Goal: Answer question/provide support: Share knowledge or assist other users

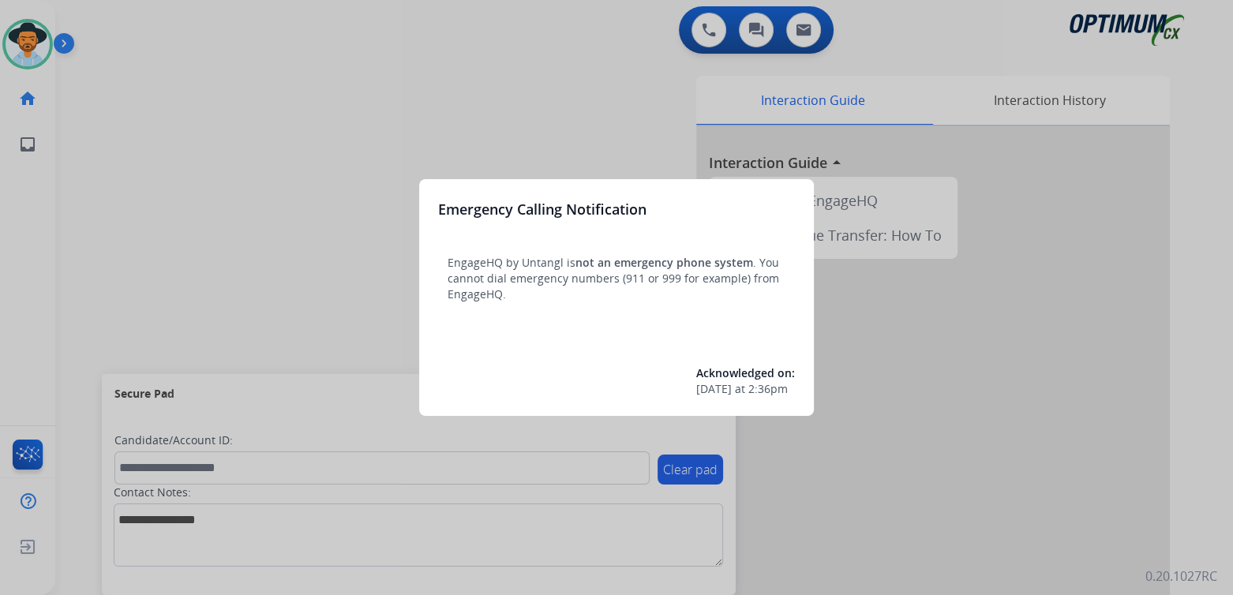
click at [499, 88] on div at bounding box center [616, 297] width 1233 height 595
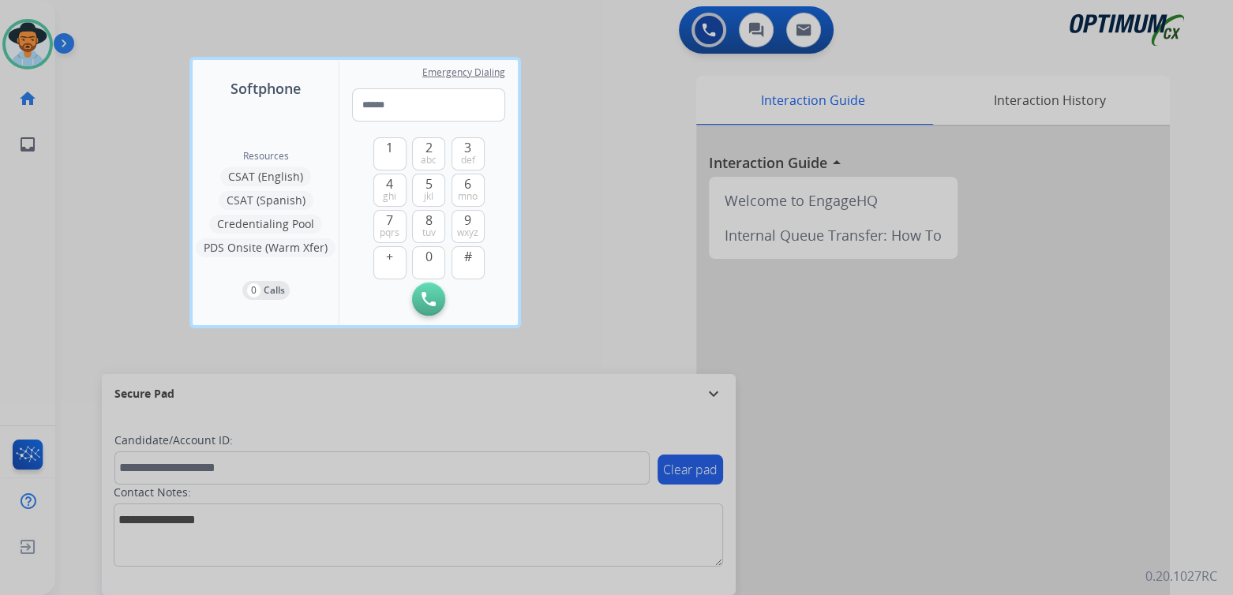
click at [601, 184] on div at bounding box center [616, 297] width 1233 height 595
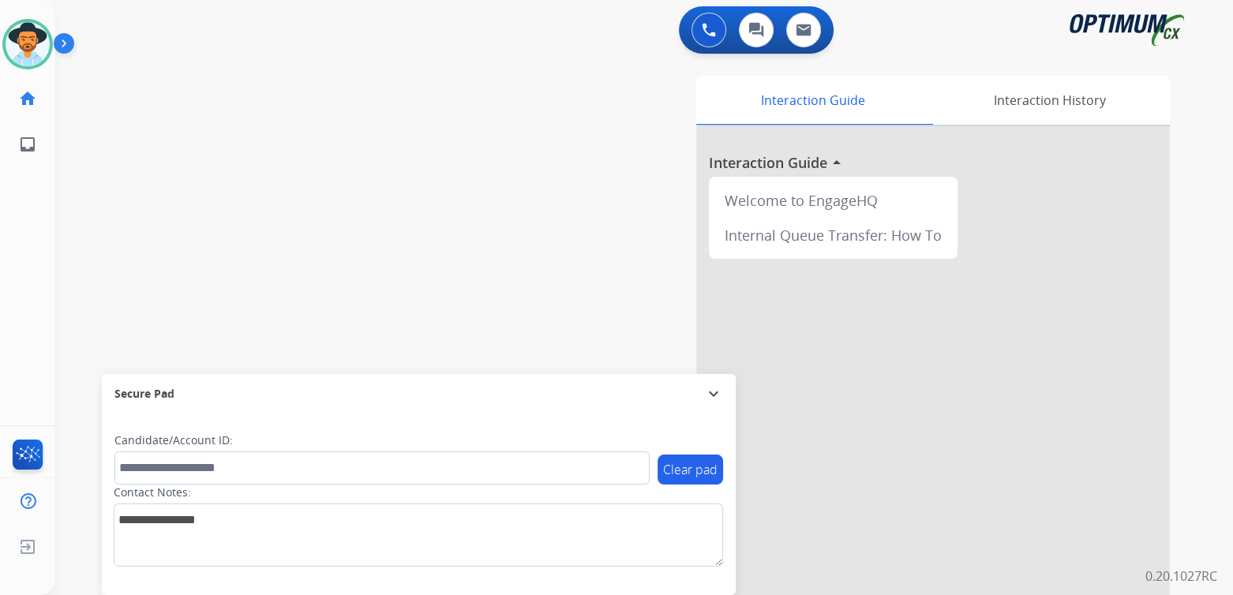
click at [711, 395] on mat-icon "expand_more" at bounding box center [713, 394] width 19 height 19
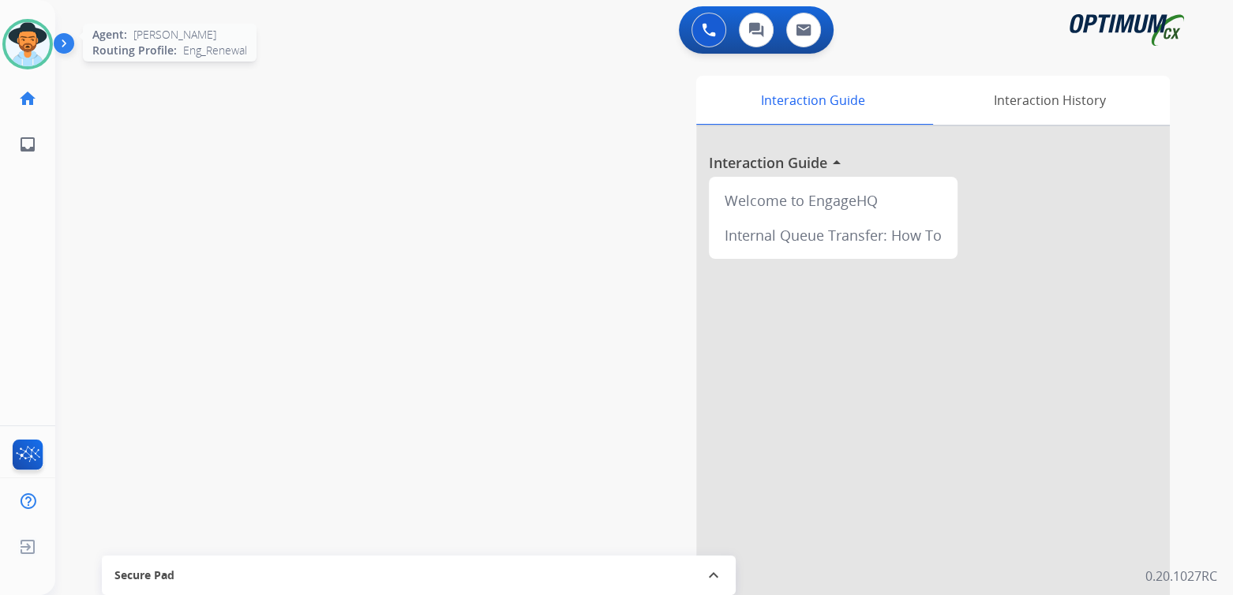
click at [30, 47] on img at bounding box center [28, 44] width 44 height 44
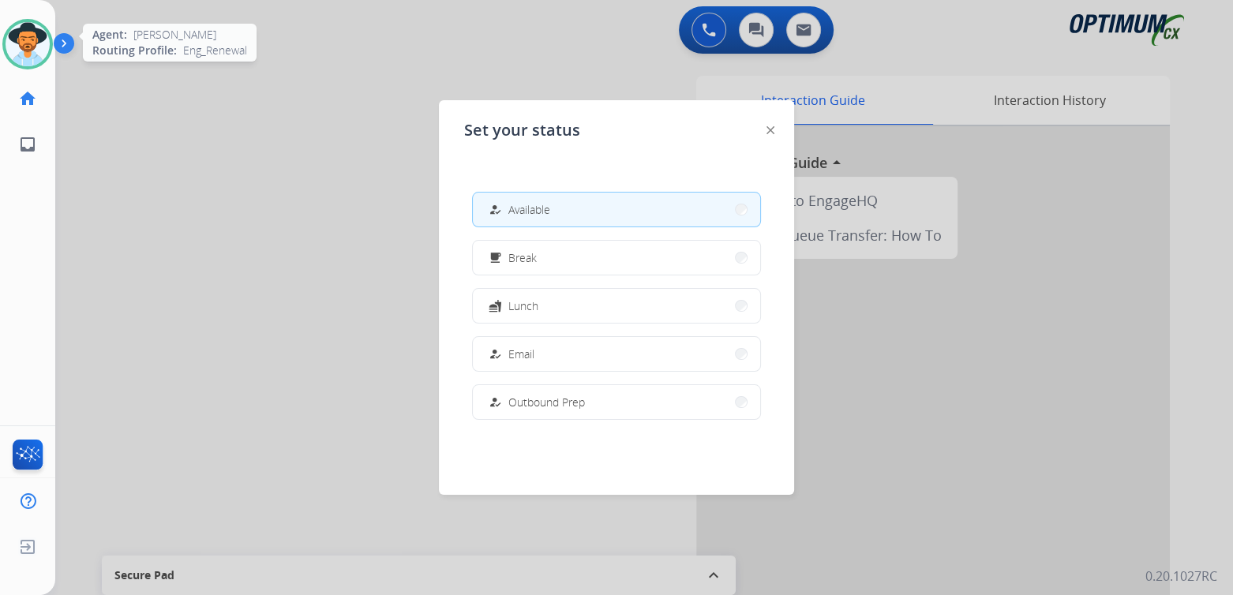
click at [30, 47] on img at bounding box center [28, 44] width 44 height 44
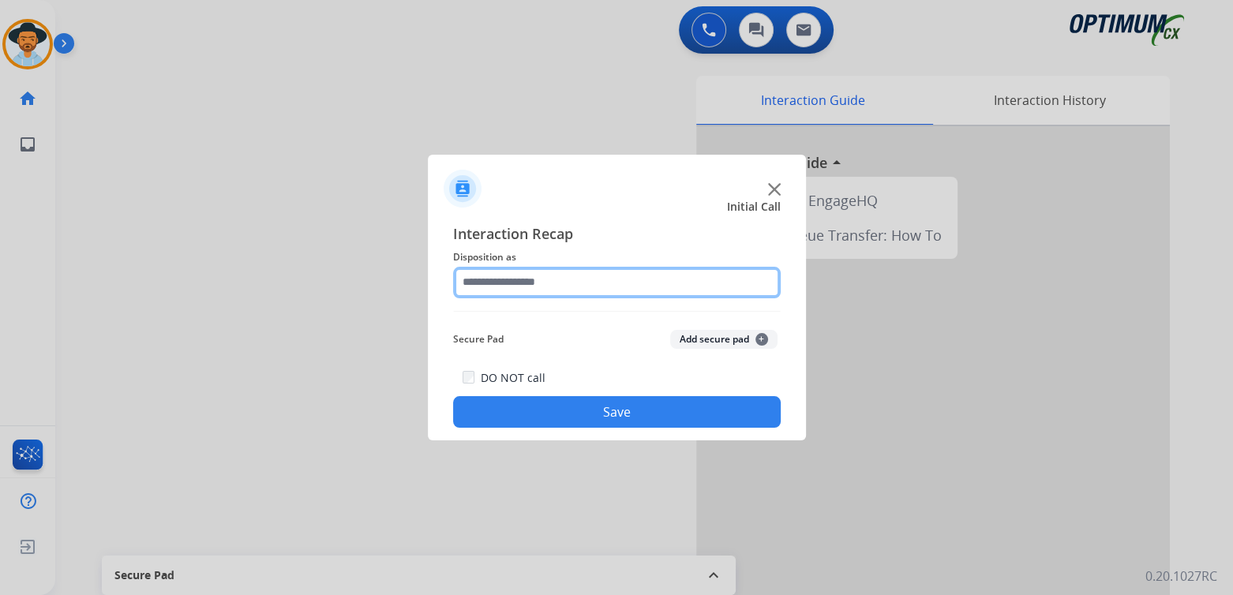
click at [563, 280] on input "text" at bounding box center [617, 283] width 328 height 32
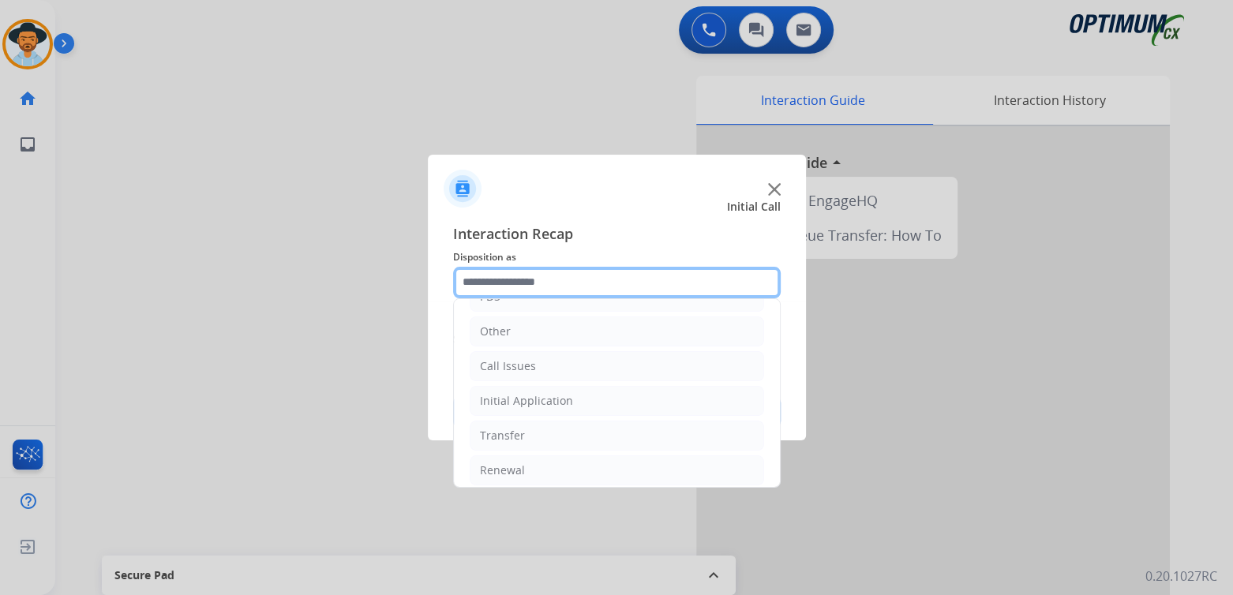
scroll to position [104, 0]
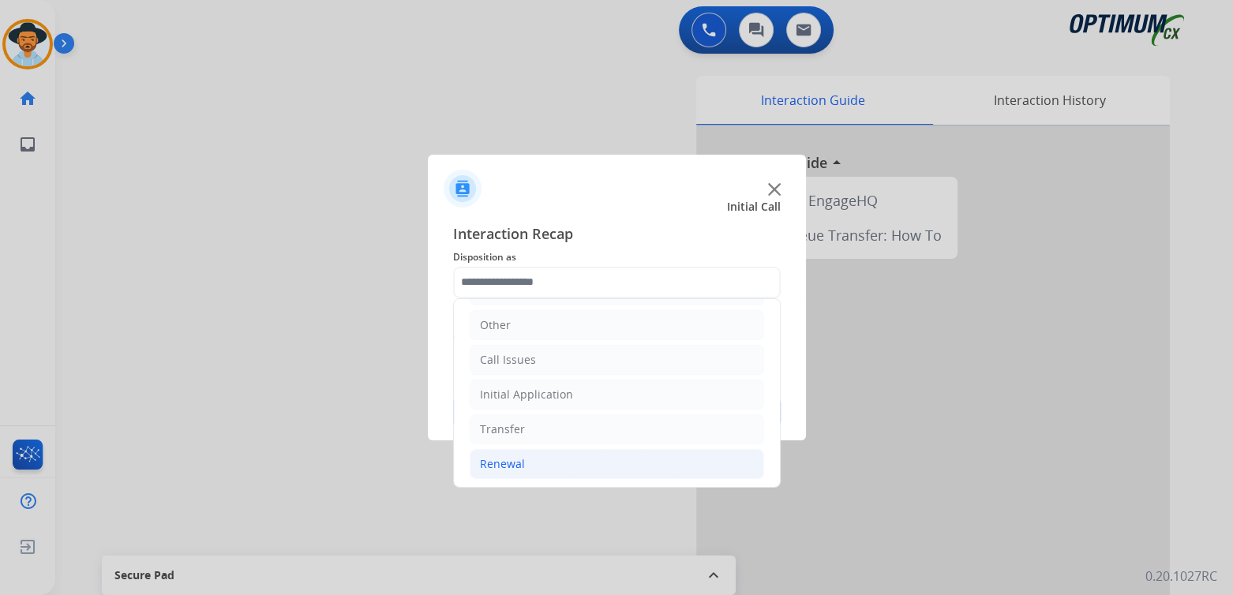
click at [543, 453] on li "Renewal" at bounding box center [617, 464] width 295 height 30
click at [545, 463] on li "Renewal" at bounding box center [617, 464] width 295 height 30
click at [509, 467] on div "Renewal" at bounding box center [502, 464] width 45 height 16
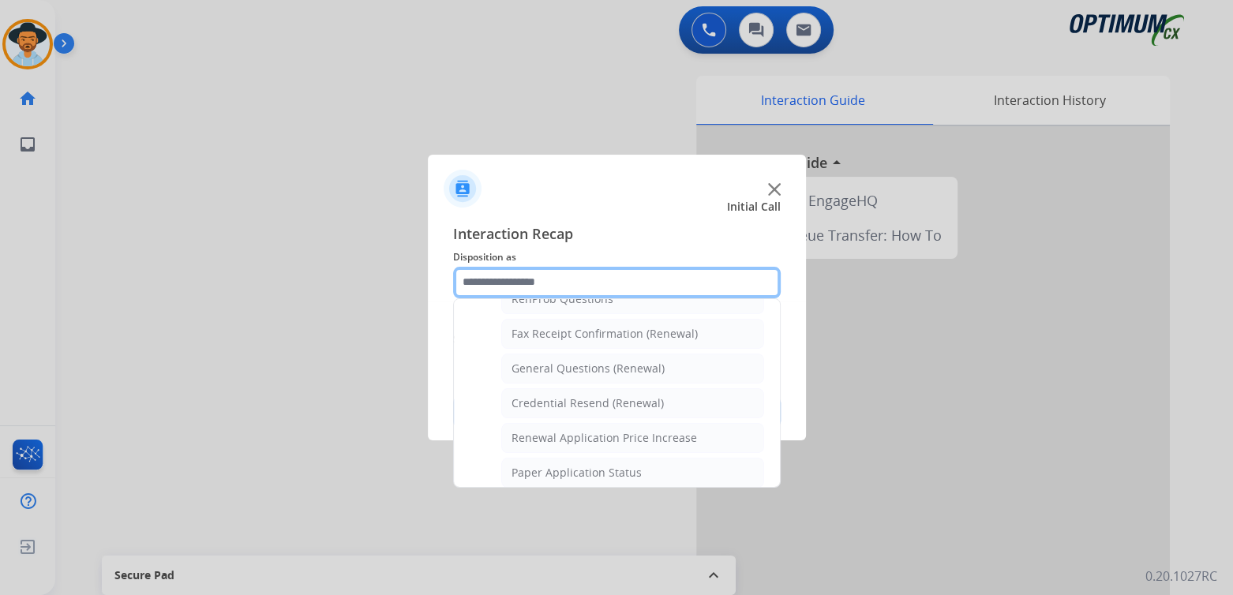
scroll to position [426, 0]
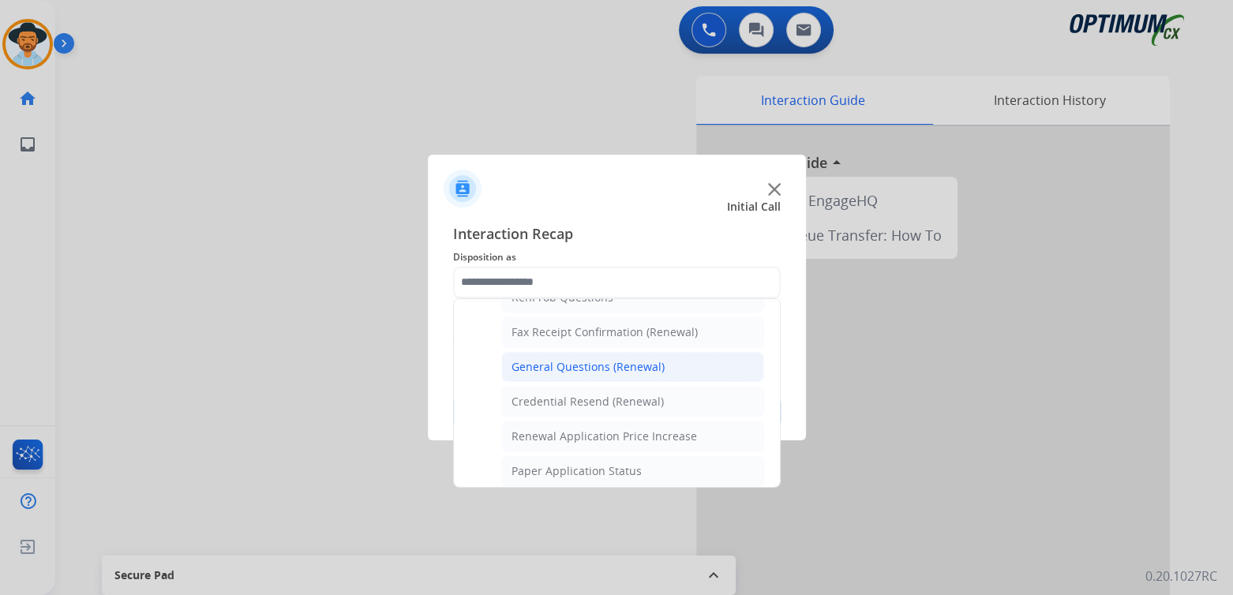
click at [580, 362] on div "General Questions (Renewal)" at bounding box center [588, 367] width 153 height 16
type input "**********"
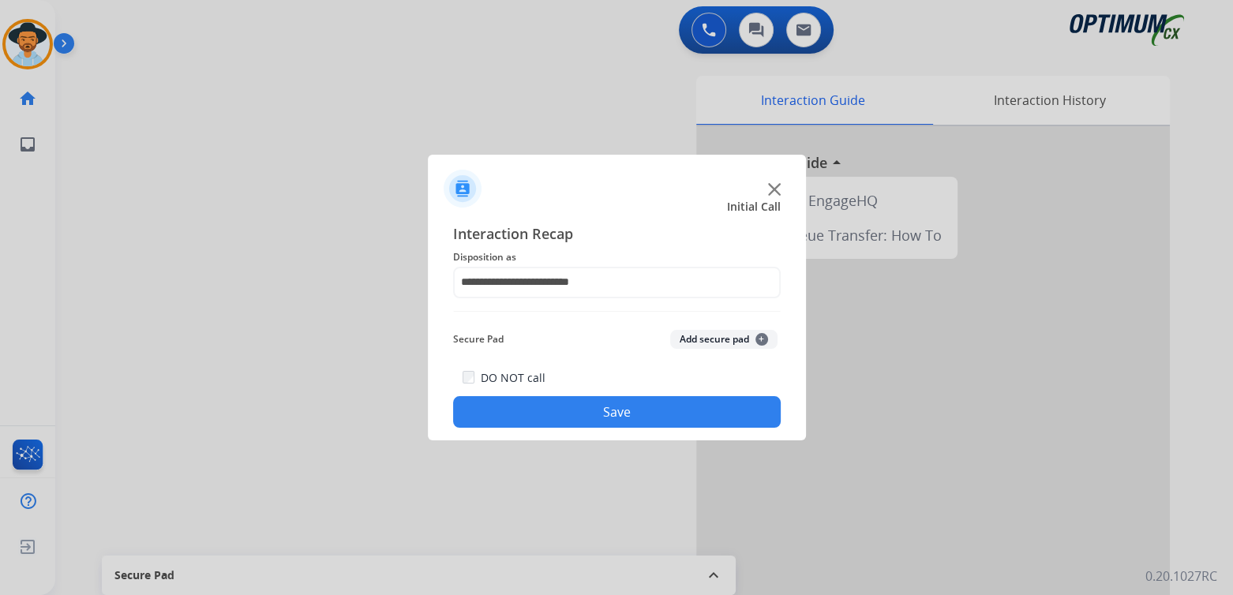
click at [608, 413] on button "Save" at bounding box center [617, 412] width 328 height 32
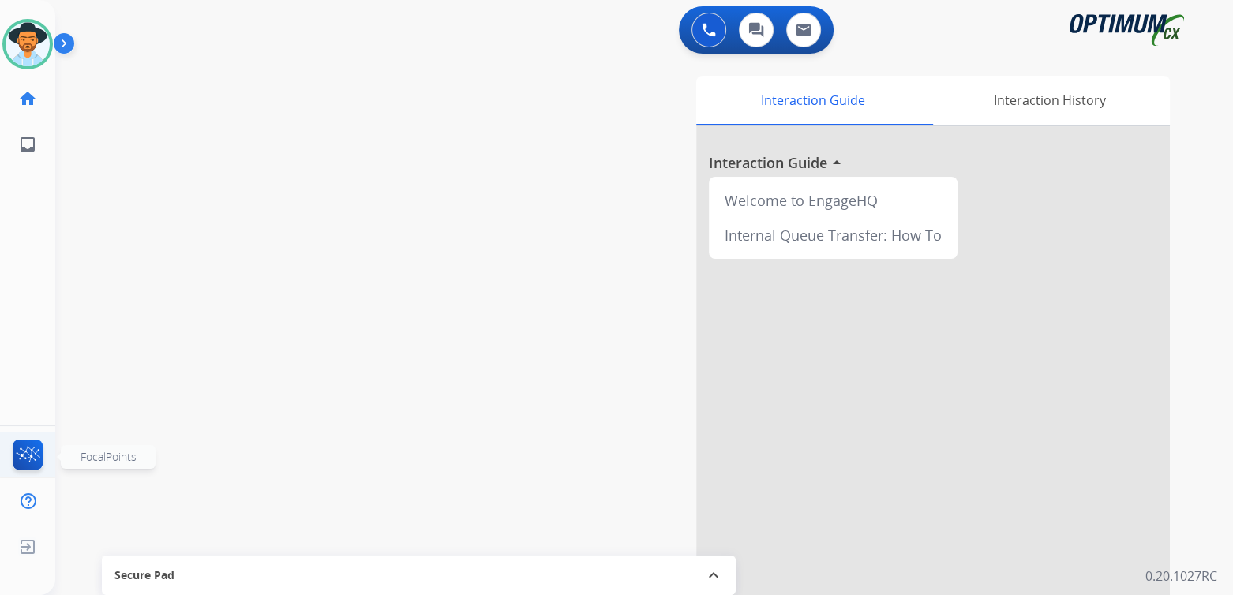
click at [35, 460] on img at bounding box center [27, 458] width 37 height 36
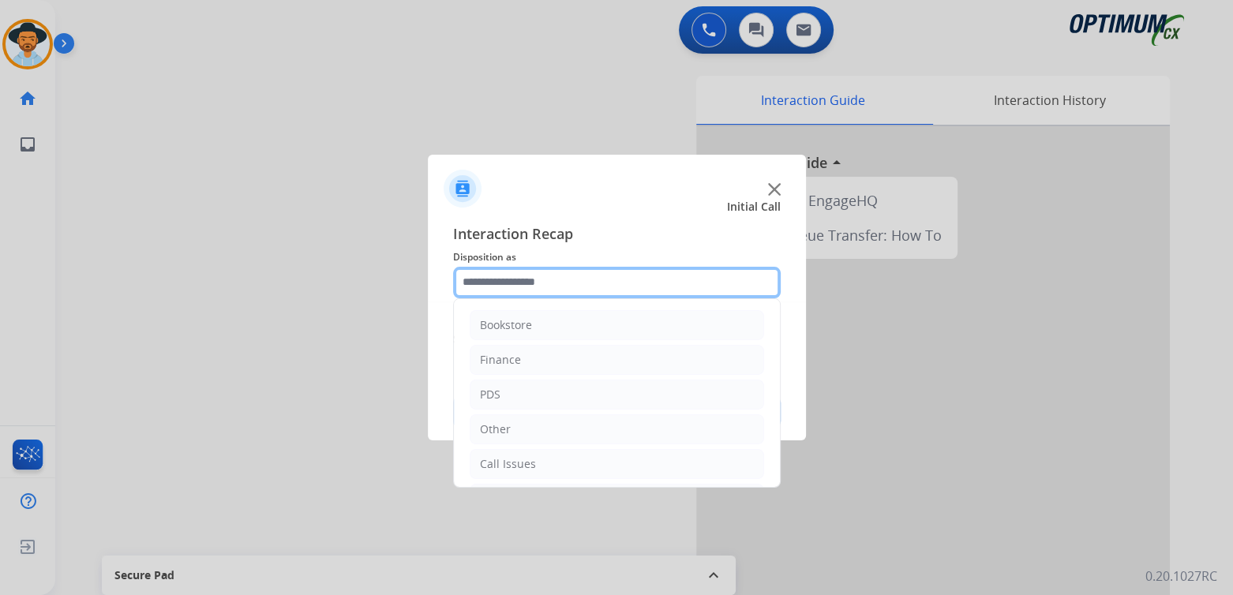
click at [569, 287] on input "text" at bounding box center [617, 283] width 328 height 32
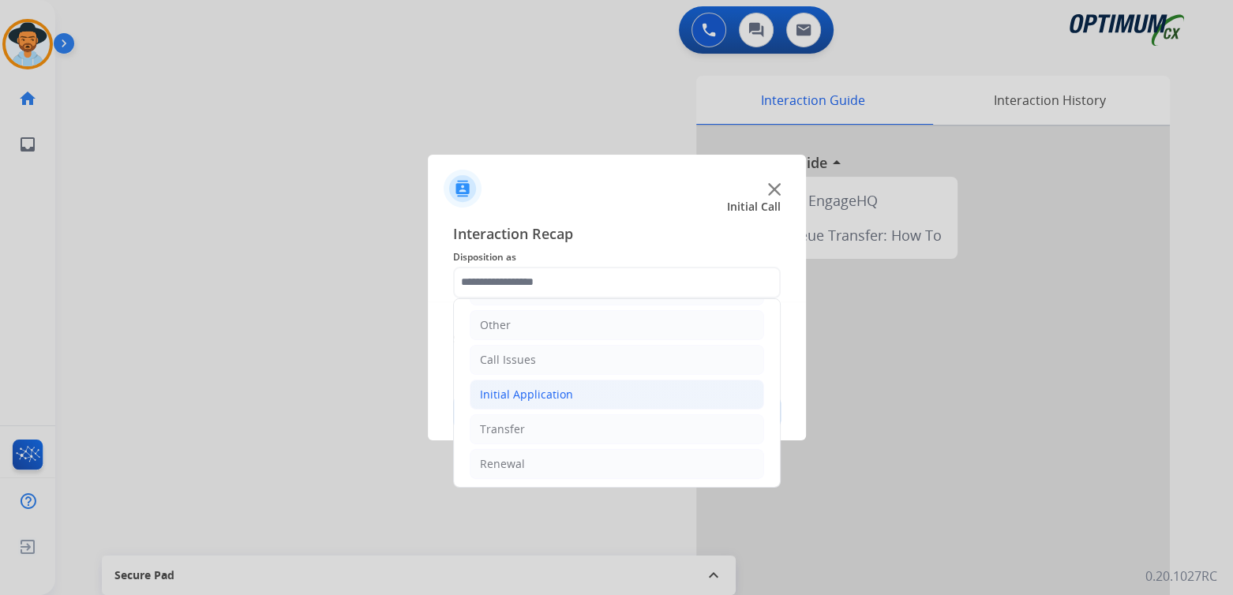
click at [547, 397] on div "Initial Application" at bounding box center [526, 395] width 93 height 16
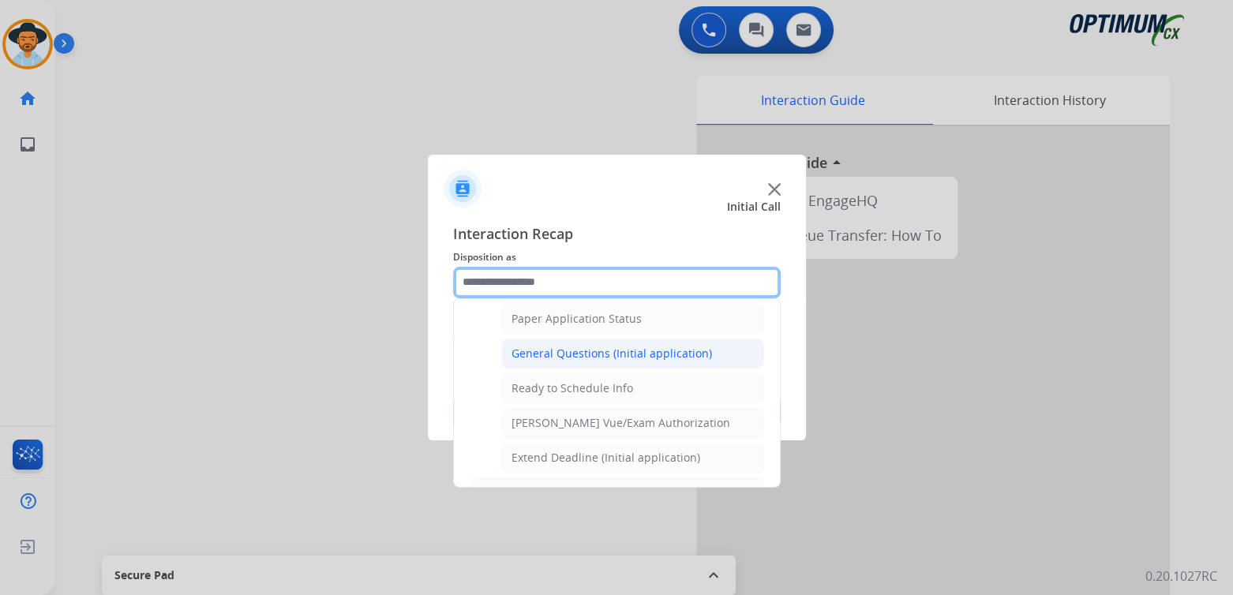
scroll to position [892, 0]
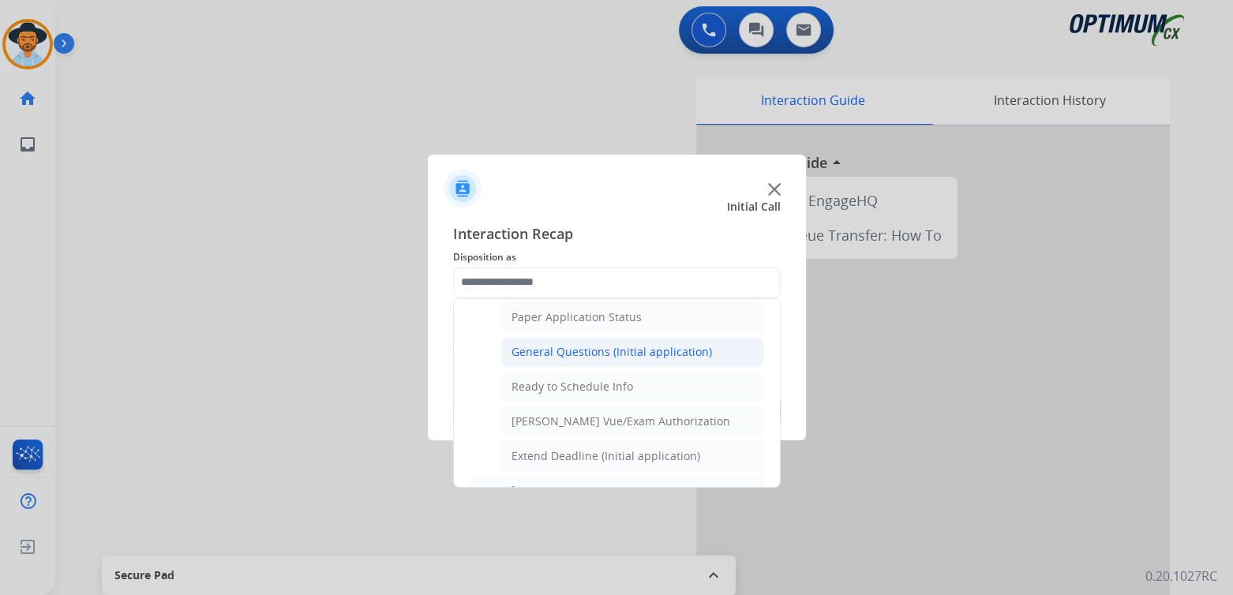
click at [577, 344] on div "General Questions (Initial application)" at bounding box center [612, 352] width 201 height 16
type input "**********"
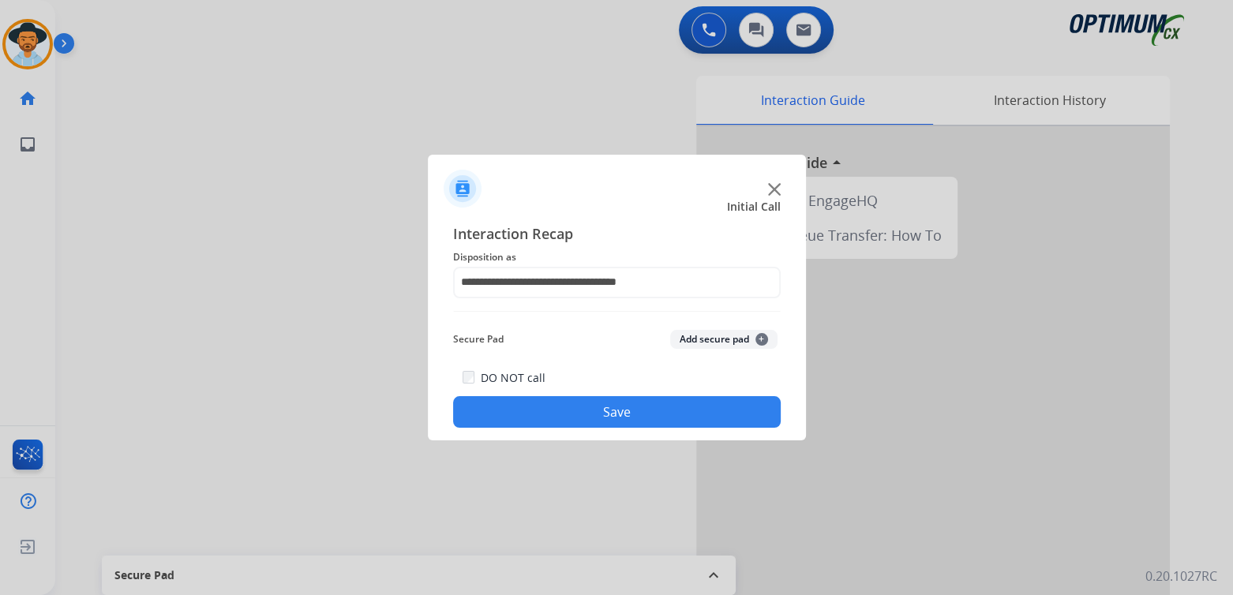
click at [641, 419] on button "Save" at bounding box center [617, 412] width 328 height 32
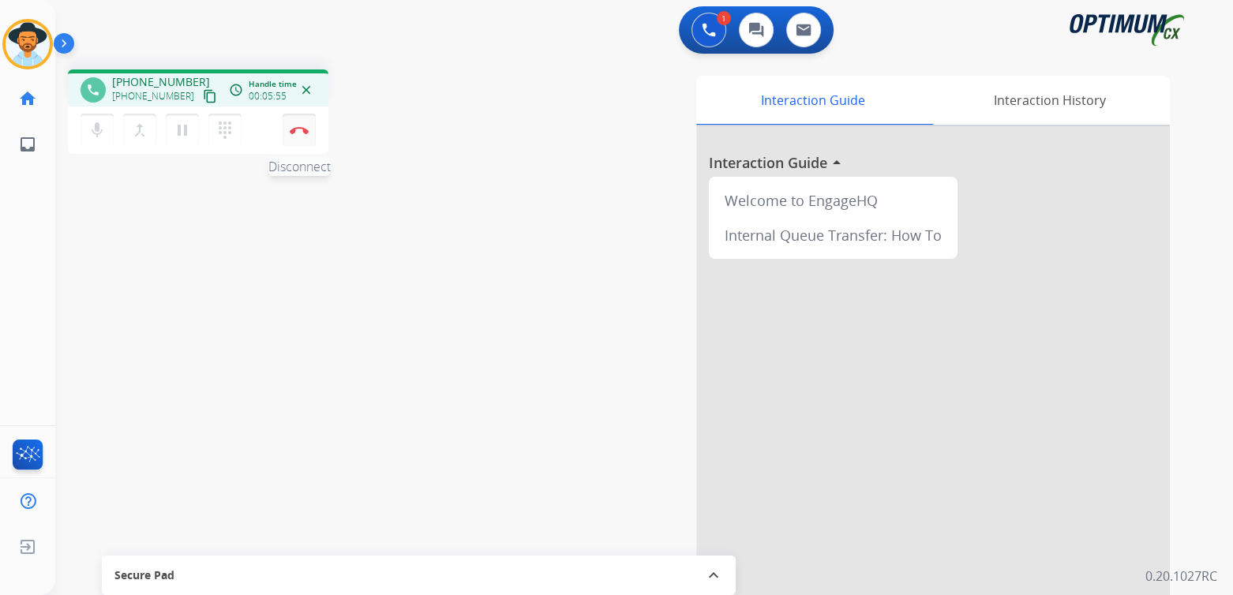
click at [299, 128] on img at bounding box center [299, 130] width 19 height 8
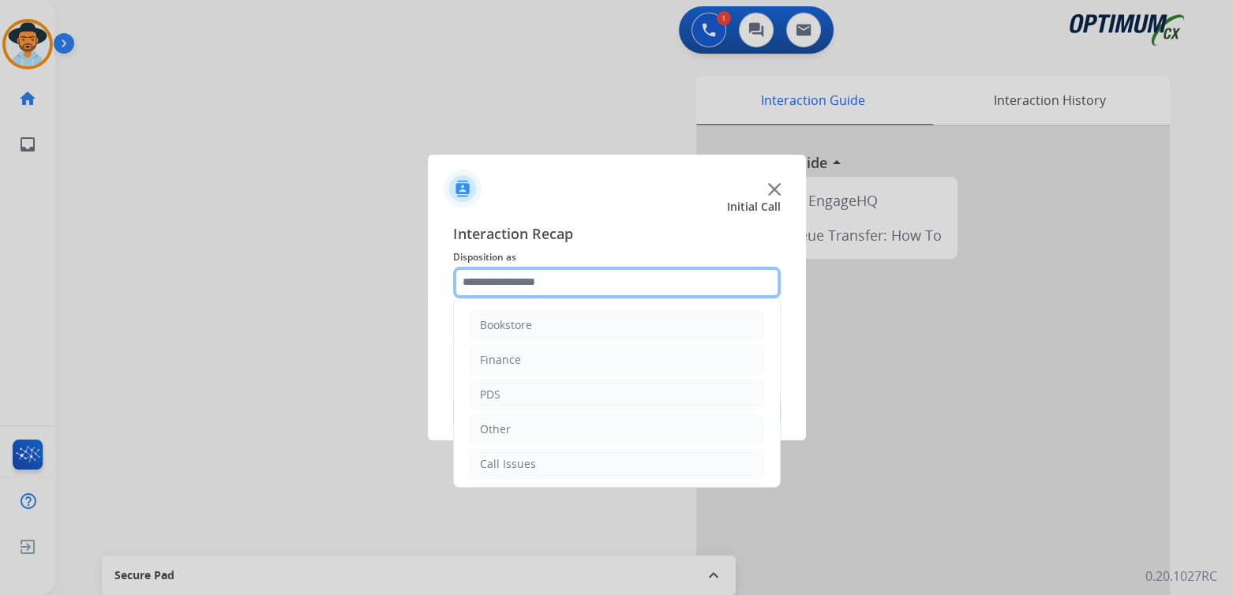
click at [558, 291] on input "text" at bounding box center [617, 283] width 328 height 32
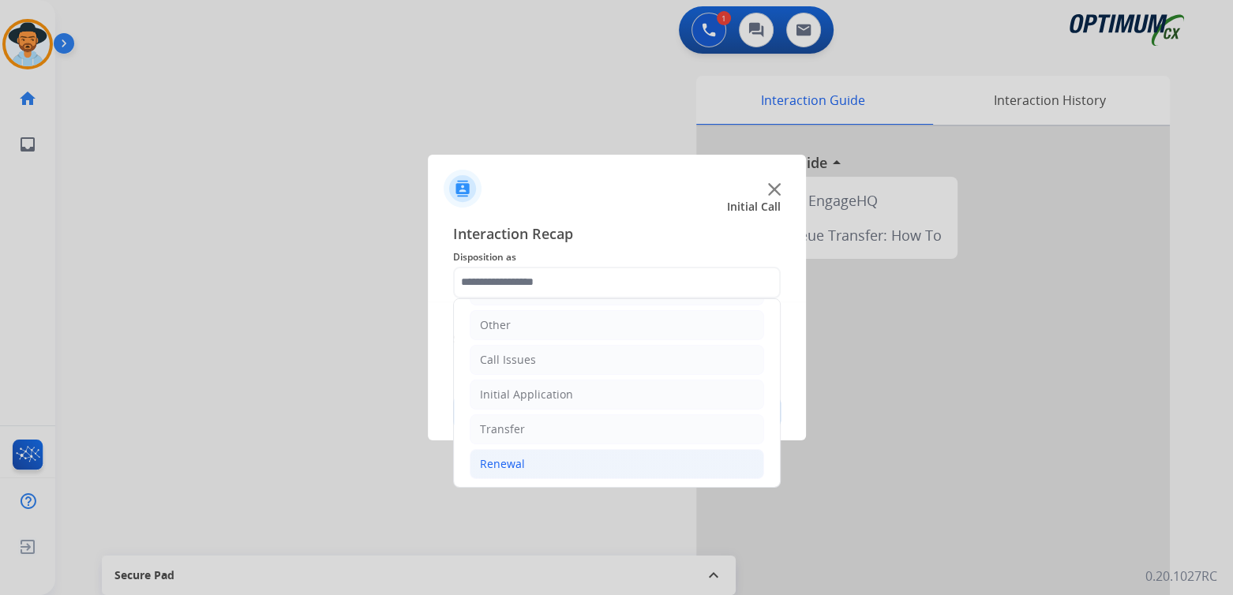
click at [522, 463] on div "Renewal" at bounding box center [502, 464] width 45 height 16
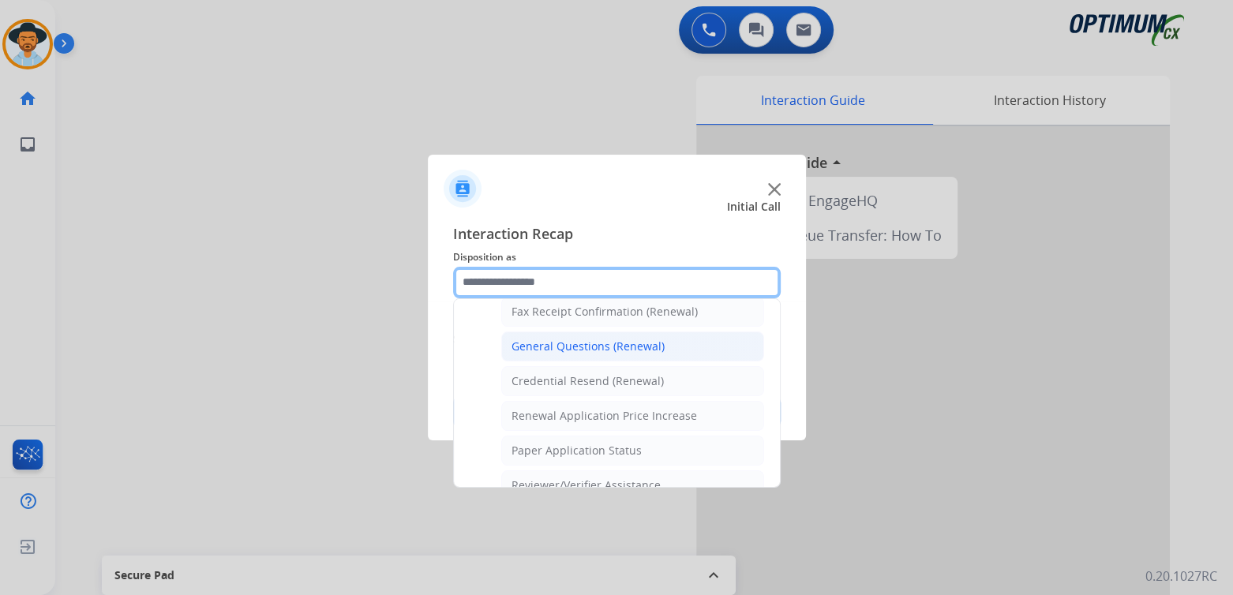
scroll to position [446, 0]
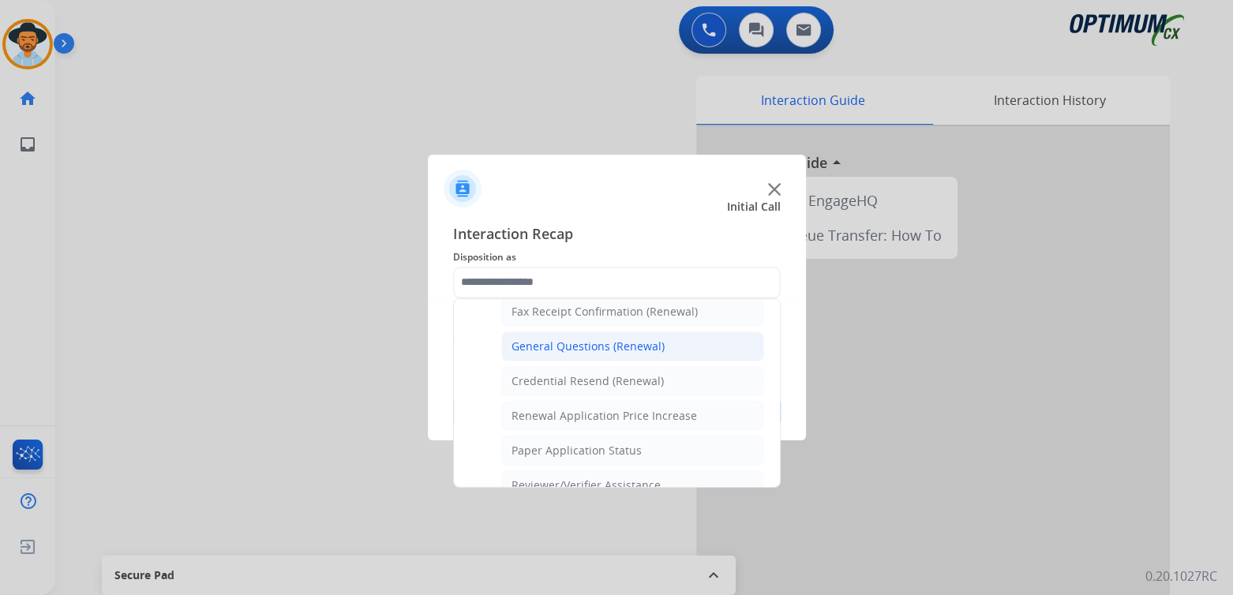
click at [593, 347] on div "General Questions (Renewal)" at bounding box center [588, 347] width 153 height 16
type input "**********"
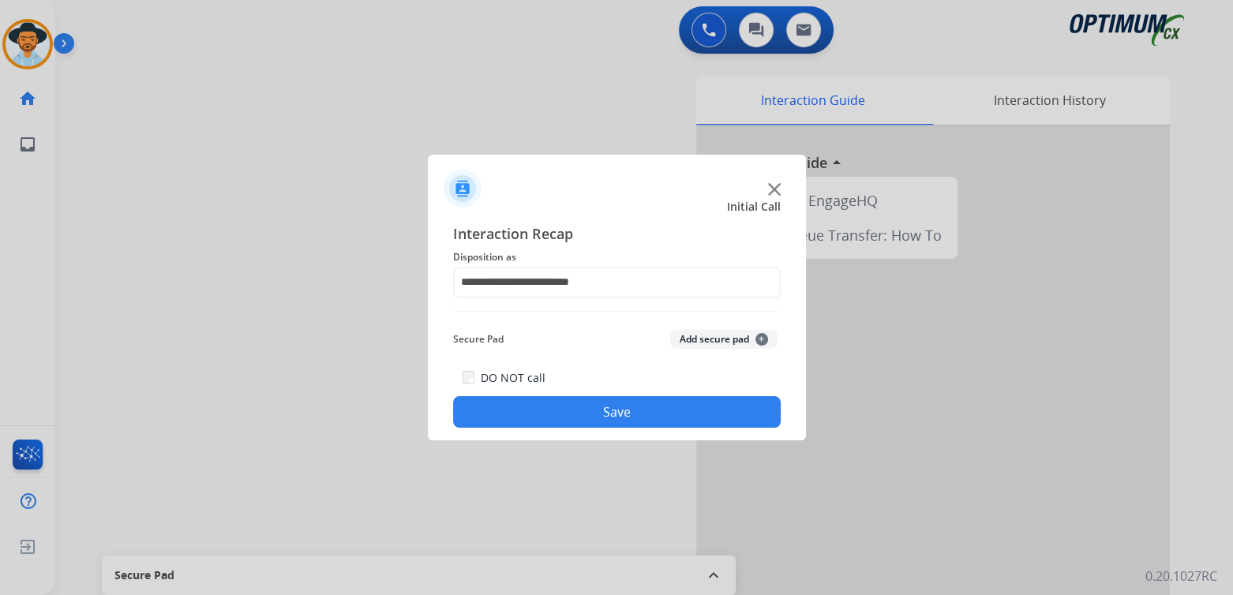
drag, startPoint x: 652, startPoint y: 407, endPoint x: 779, endPoint y: 485, distance: 148.8
click at [655, 407] on button "Save" at bounding box center [617, 412] width 328 height 32
click at [546, 272] on div "Loading dispositions..." at bounding box center [617, 283] width 328 height 32
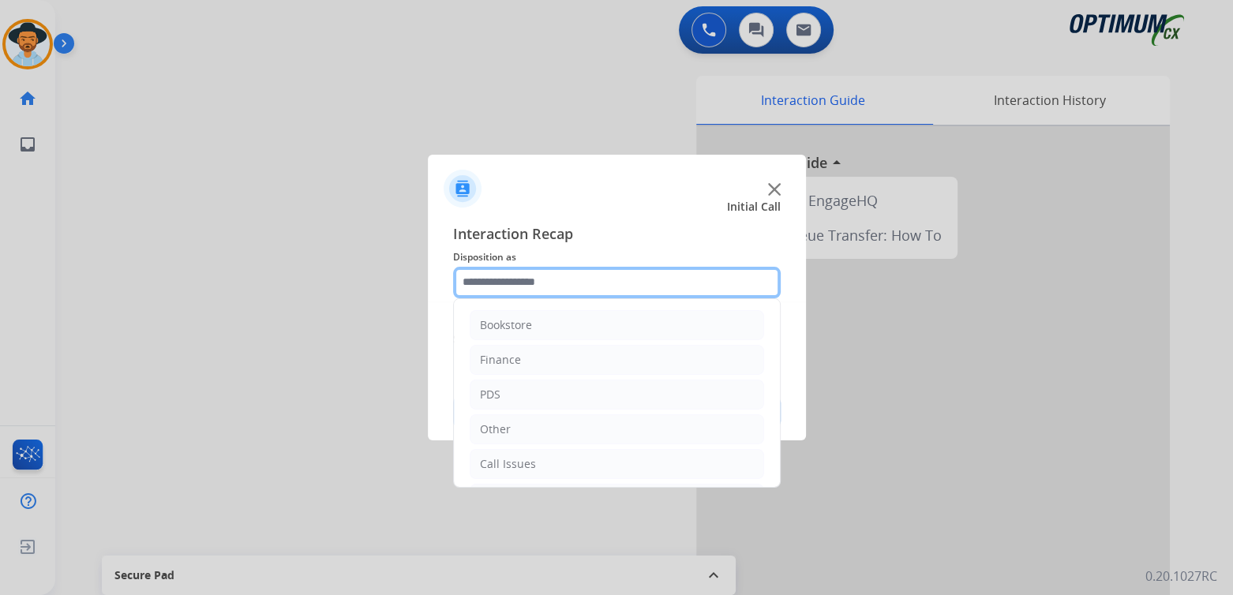
click at [530, 291] on input "text" at bounding box center [617, 283] width 328 height 32
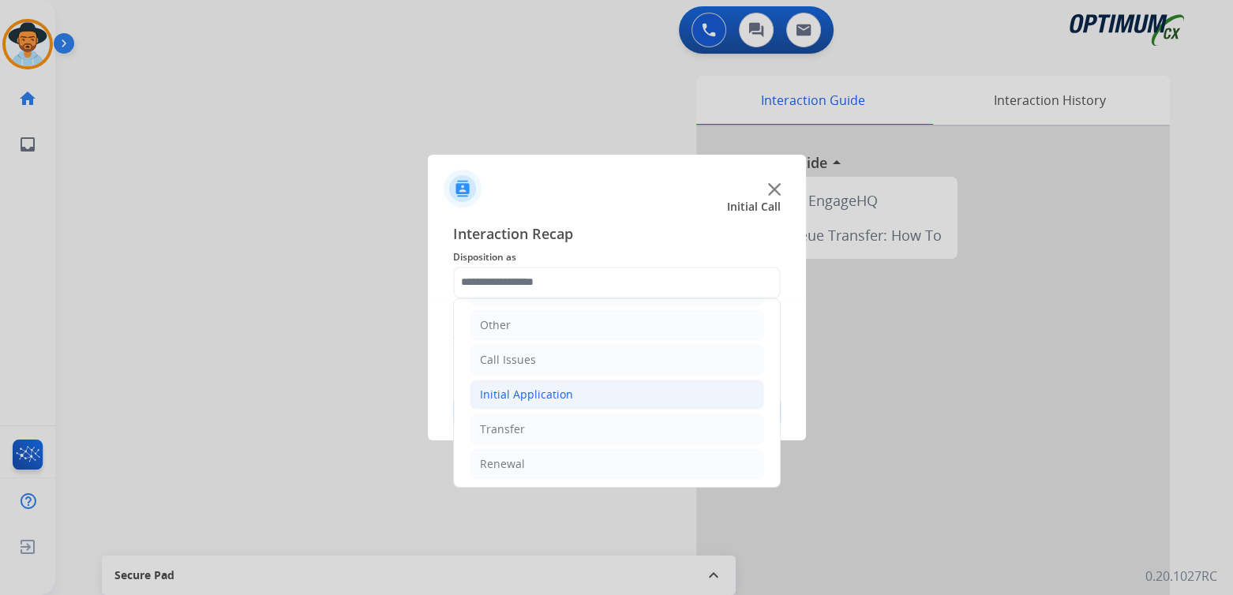
click at [558, 387] on div "Initial Application" at bounding box center [526, 395] width 93 height 16
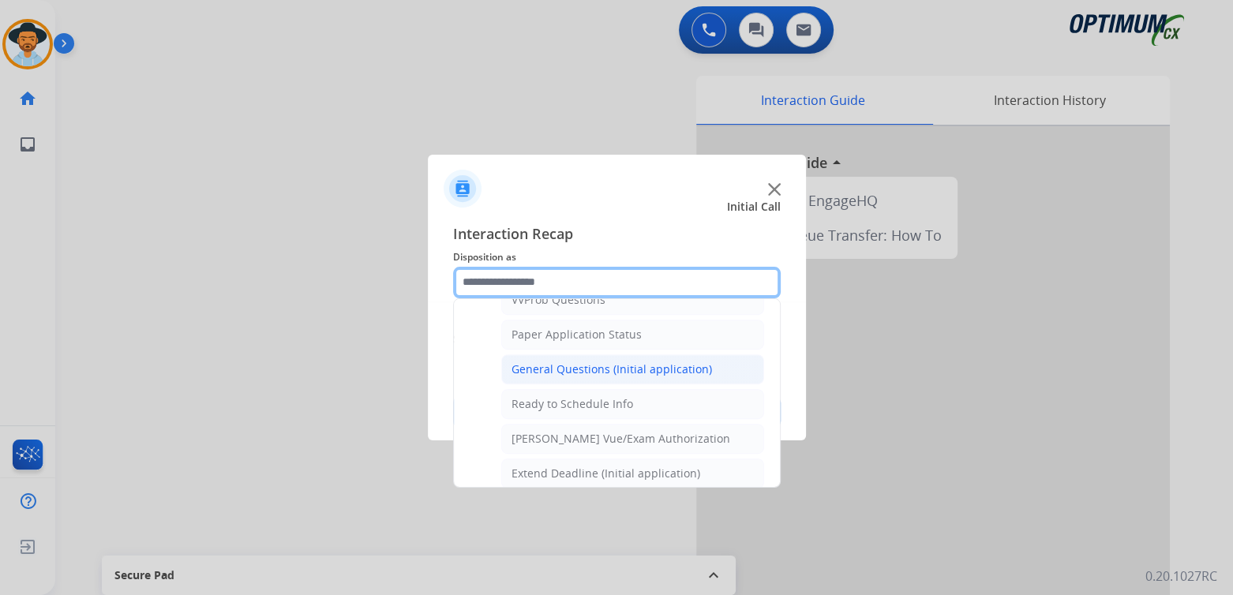
scroll to position [879, 0]
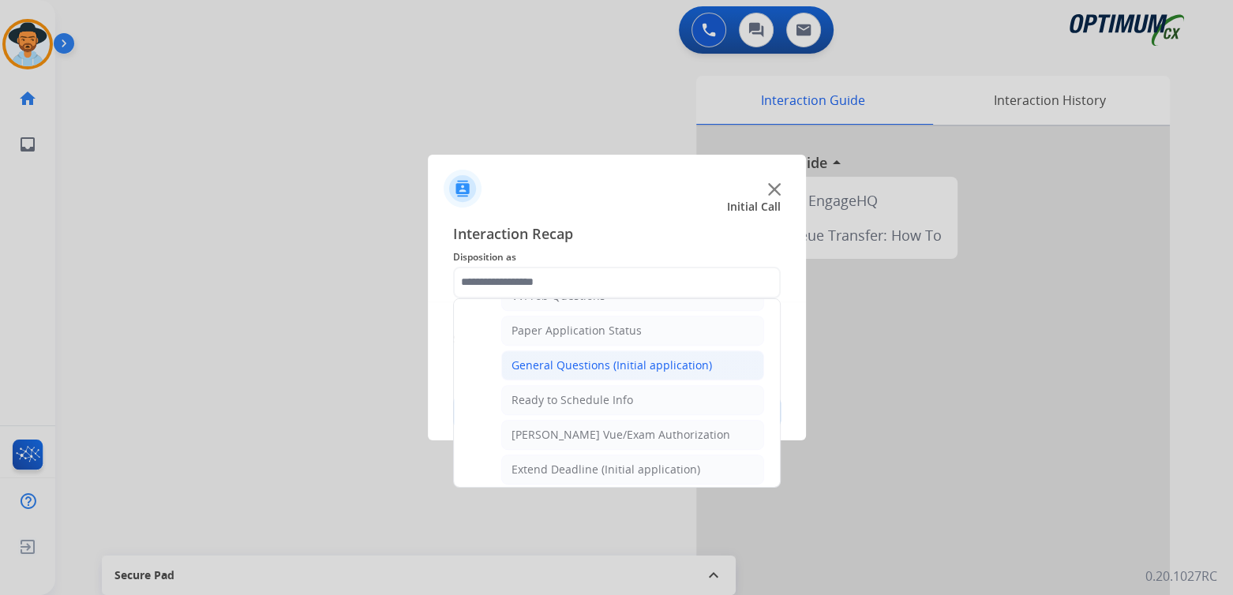
click at [578, 358] on div "General Questions (Initial application)" at bounding box center [612, 366] width 201 height 16
type input "**********"
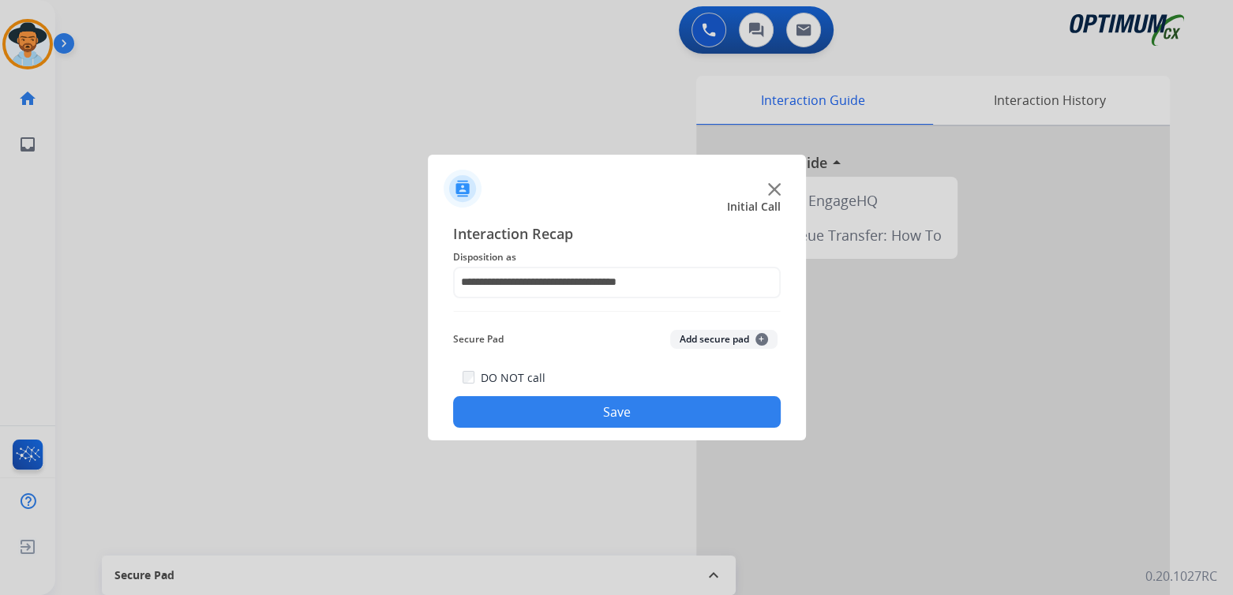
click at [690, 407] on button "Save" at bounding box center [617, 412] width 328 height 32
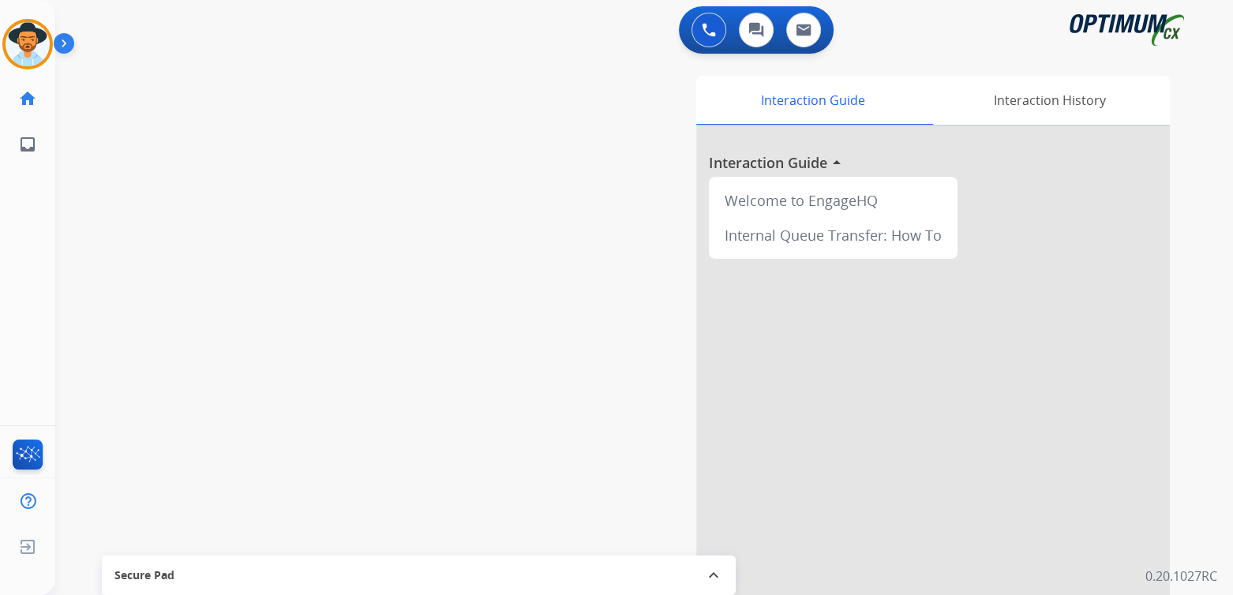
scroll to position [1, 0]
click at [33, 37] on img at bounding box center [28, 44] width 44 height 44
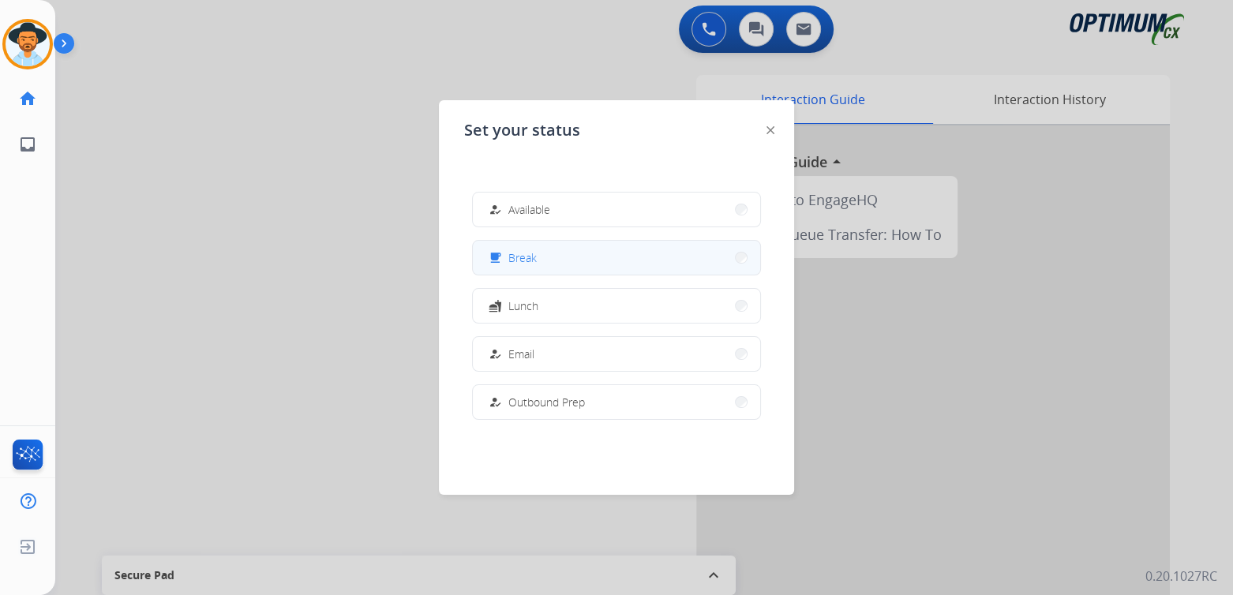
click at [569, 257] on button "free_breakfast Break" at bounding box center [616, 258] width 287 height 34
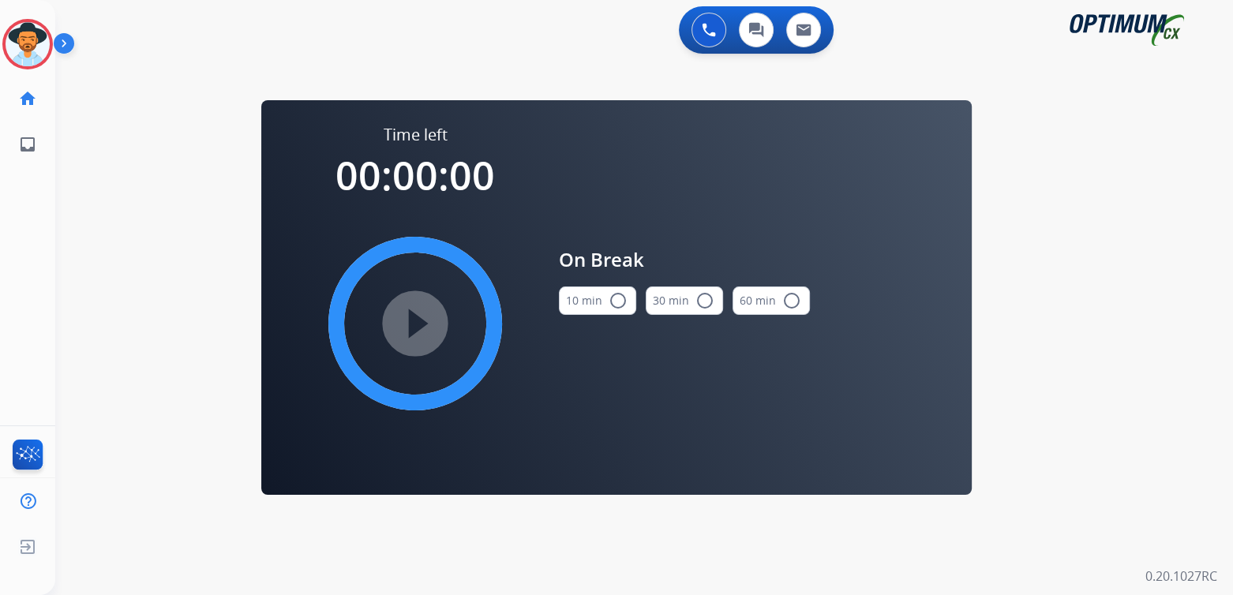
scroll to position [0, 0]
click at [625, 298] on mat-icon "radio_button_unchecked" at bounding box center [618, 300] width 19 height 19
drag, startPoint x: 401, startPoint y: 322, endPoint x: 656, endPoint y: 304, distance: 255.7
click at [406, 321] on mat-icon "play_circle_filled" at bounding box center [415, 323] width 19 height 19
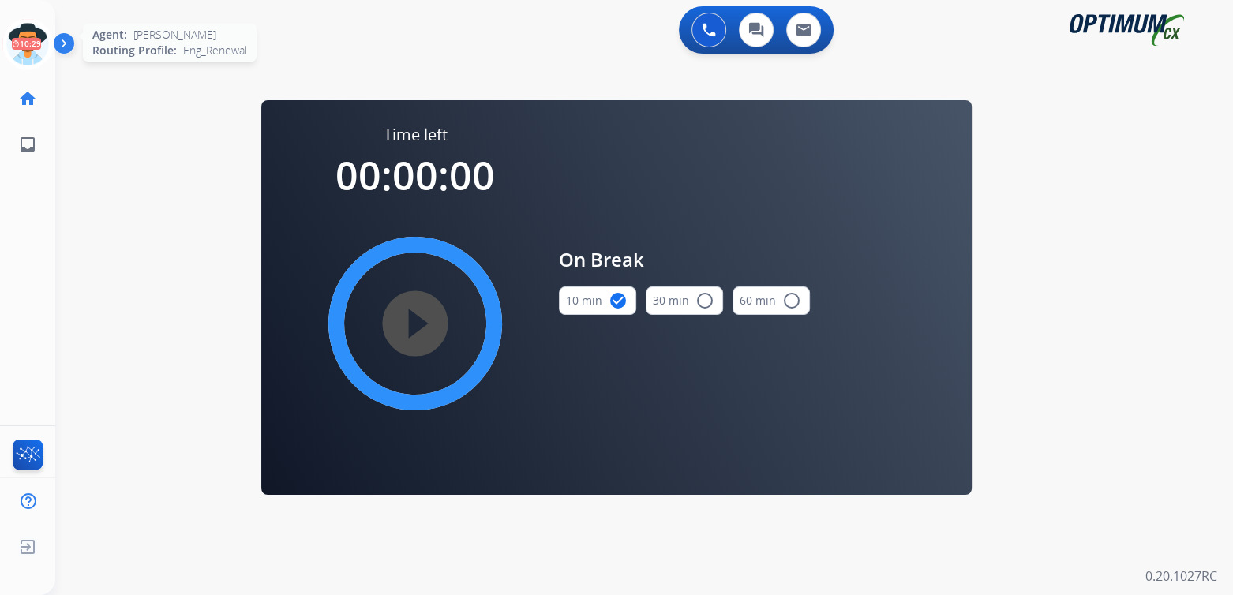
click at [21, 41] on icon at bounding box center [27, 44] width 51 height 51
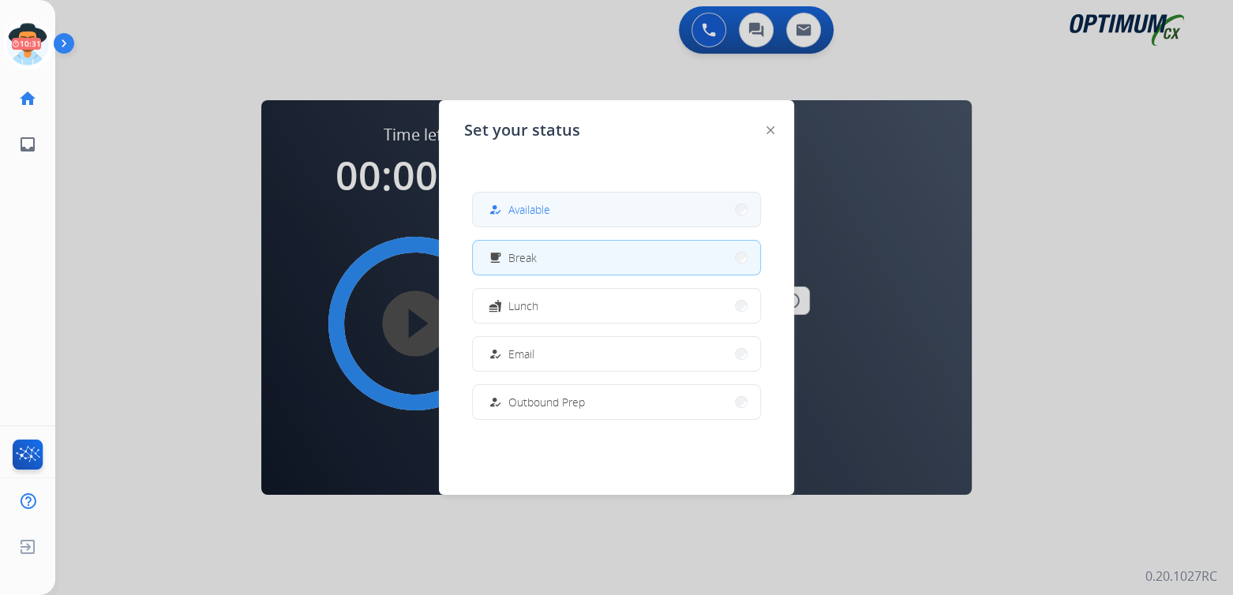
click at [552, 209] on button "how_to_reg Available" at bounding box center [616, 210] width 287 height 34
